Goal: Task Accomplishment & Management: Use online tool/utility

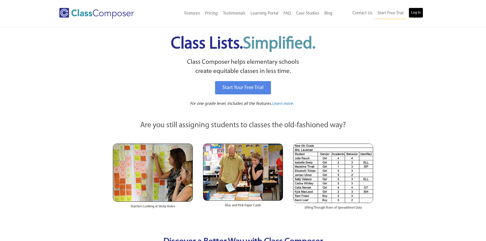
click at [411, 9] on link "Log In" at bounding box center [415, 13] width 15 height 10
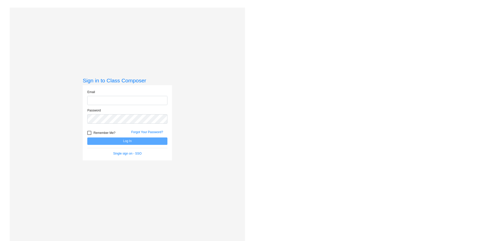
click at [103, 100] on input "email" at bounding box center [127, 100] width 80 height 9
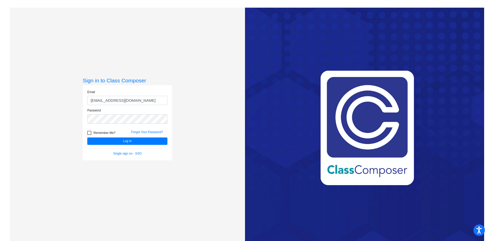
type input "madisonpierpoint@ccs.k12.nc.us"
click at [87, 138] on button "Log In" at bounding box center [127, 141] width 80 height 7
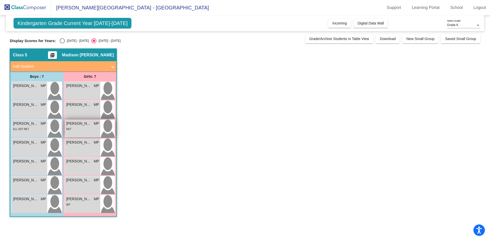
click at [88, 132] on div "LAYLIANA SIMMONS-HARDY MP lock do_not_disturb_alt RET" at bounding box center [82, 129] width 35 height 18
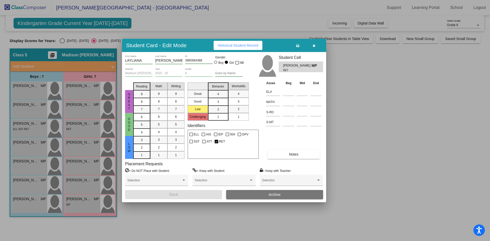
click at [313, 46] on icon "button" at bounding box center [314, 46] width 3 height 4
